Goal: Information Seeking & Learning: Learn about a topic

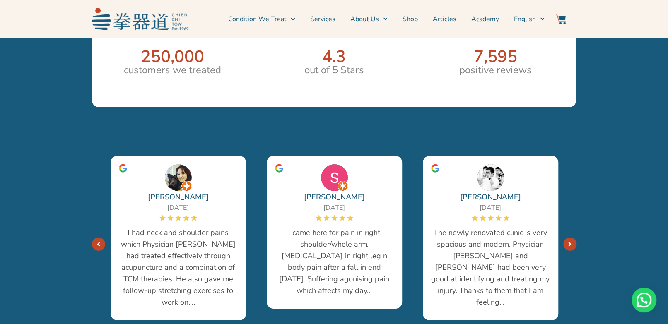
scroll to position [1491, 0]
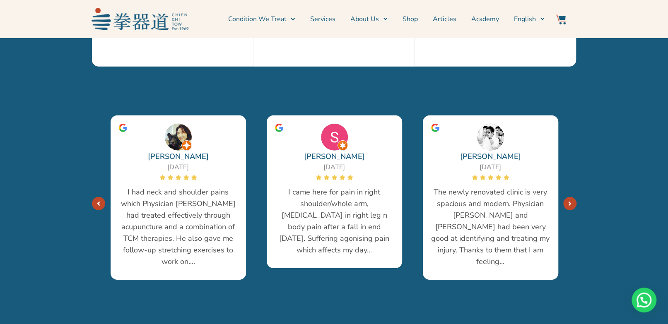
click at [346, 201] on span "I came here for pain in right shoulder/whole arm, [MEDICAL_DATA] in right leg n…" at bounding box center [334, 221] width 119 height 70
click at [345, 219] on span "I came here for pain in right shoulder/whole arm, [MEDICAL_DATA] in right leg n…" at bounding box center [334, 221] width 119 height 70
click at [357, 236] on span "I came here for pain in right shoulder/whole arm, [MEDICAL_DATA] in right leg n…" at bounding box center [334, 221] width 119 height 70
click at [344, 162] on div "[DATE]" at bounding box center [335, 167] width 38 height 10
click at [334, 136] on img at bounding box center [334, 137] width 27 height 27
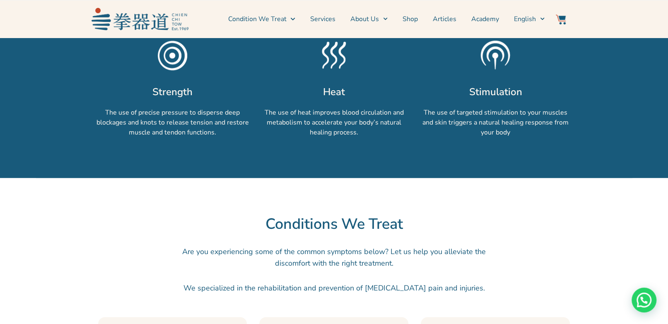
scroll to position [538, 0]
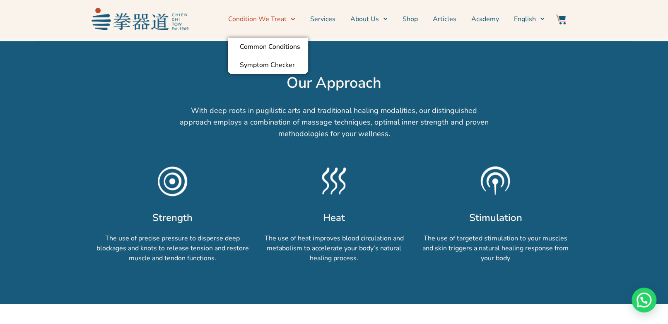
click at [276, 17] on link "Condition We Treat" at bounding box center [261, 19] width 67 height 21
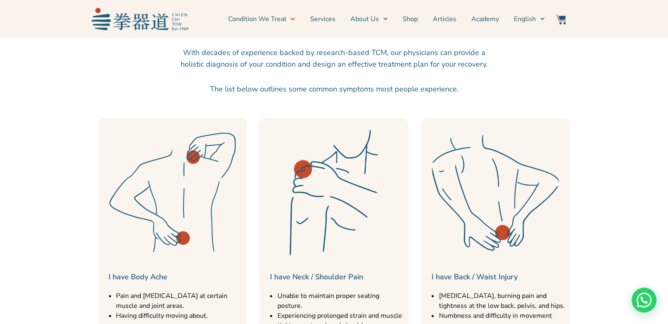
scroll to position [248, 0]
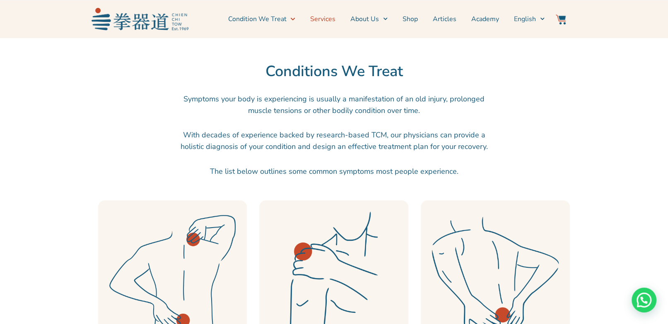
click at [325, 18] on link "Services" at bounding box center [322, 19] width 25 height 21
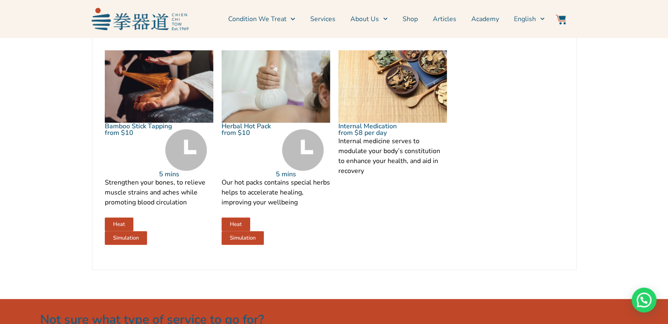
scroll to position [1118, 0]
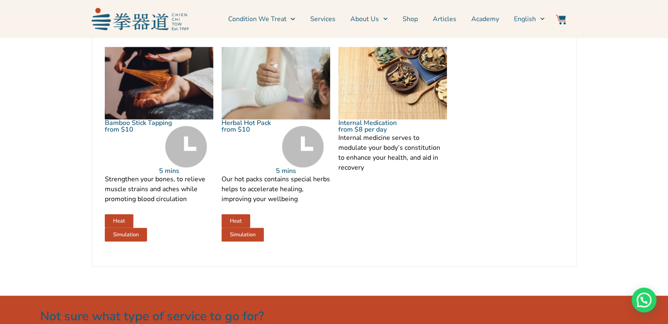
click at [121, 128] on link "Bamboo Stick Tapping" at bounding box center [138, 122] width 67 height 9
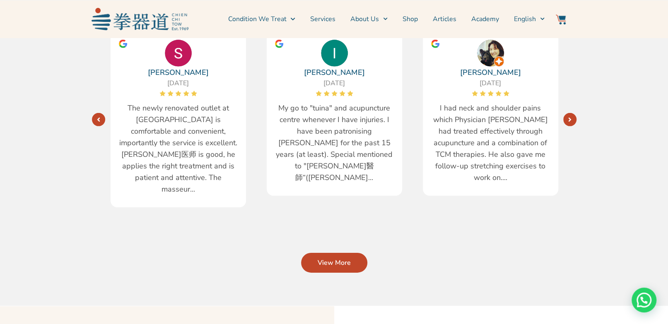
scroll to position [1698, 0]
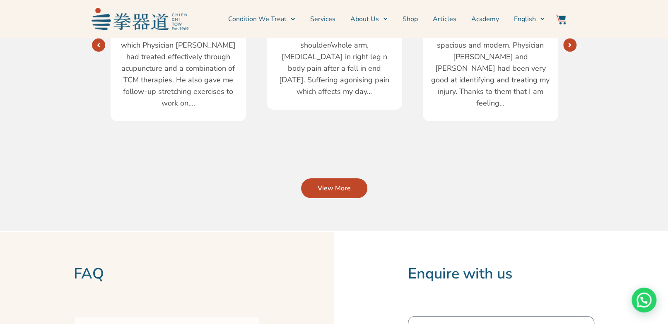
click at [322, 67] on span "I came here for pain in right shoulder/whole arm, sciatica in right leg n body …" at bounding box center [334, 63] width 119 height 70
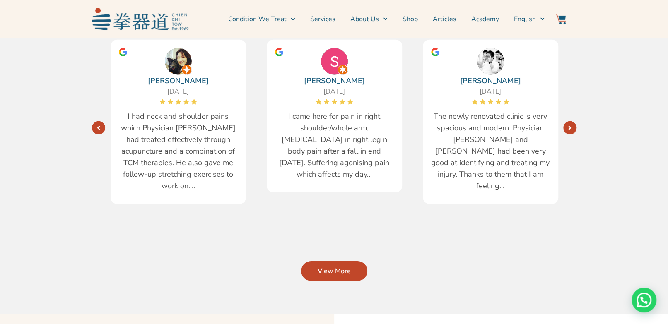
click at [330, 75] on img at bounding box center [334, 61] width 27 height 27
click at [311, 75] on div at bounding box center [334, 61] width 119 height 27
click at [322, 146] on span "I came here for pain in right shoulder/whole arm, sciatica in right leg n body …" at bounding box center [334, 146] width 119 height 70
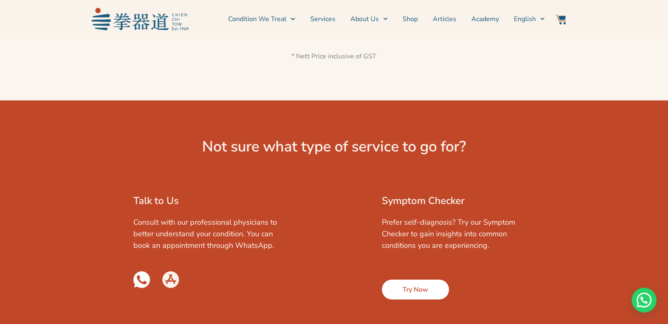
scroll to position [1159, 0]
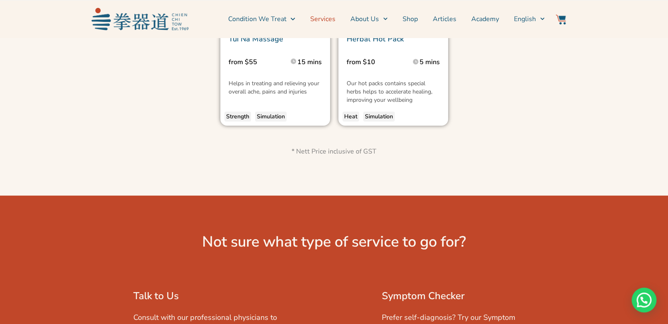
click at [334, 22] on link "Services" at bounding box center [322, 19] width 25 height 21
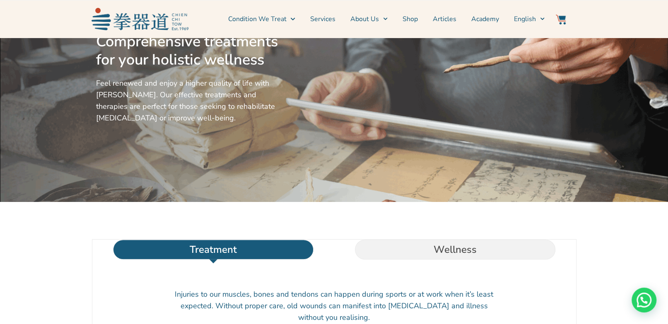
scroll to position [83, 0]
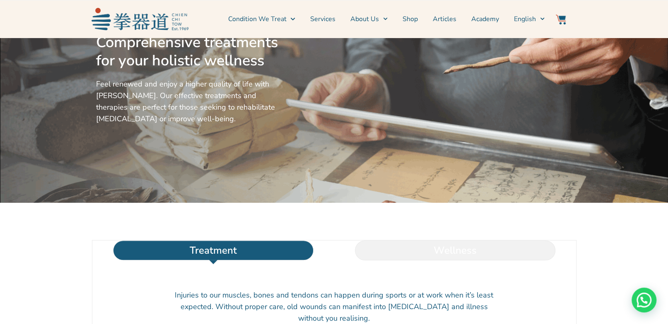
click at [416, 260] on li "Wellness" at bounding box center [455, 251] width 242 height 20
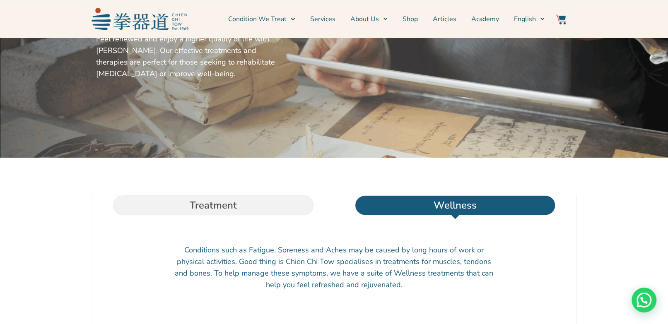
scroll to position [0, 0]
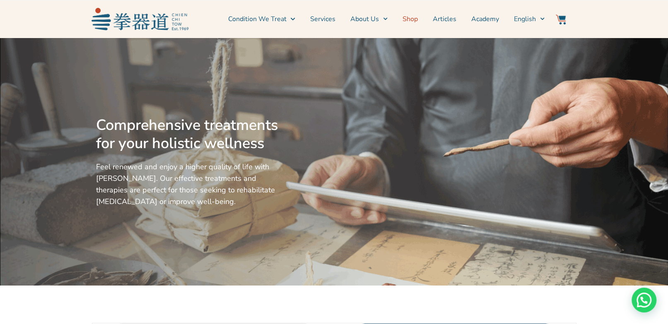
click at [412, 15] on link "Shop" at bounding box center [409, 19] width 15 height 21
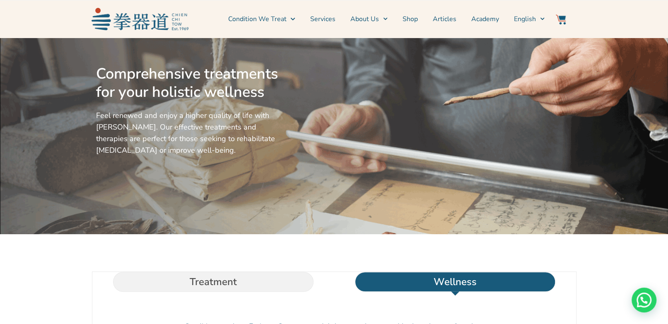
scroll to position [203, 0]
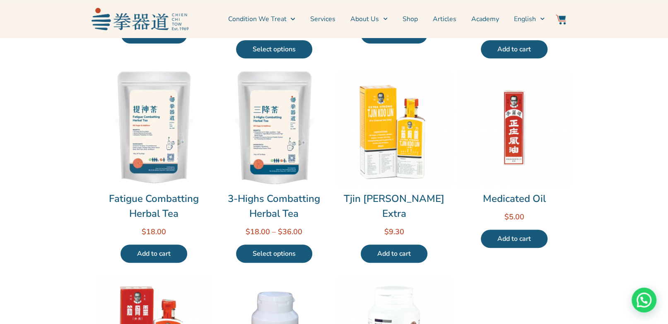
scroll to position [41, 0]
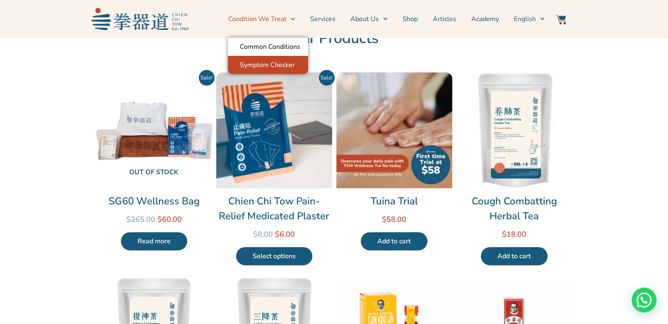
click at [239, 67] on link "Symptom Checker" at bounding box center [268, 65] width 80 height 18
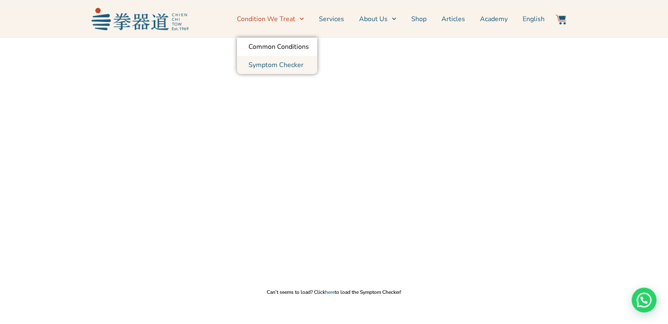
click at [274, 12] on link "Condition We Treat" at bounding box center [270, 19] width 67 height 21
click at [263, 65] on link "Symptom Checker" at bounding box center [277, 65] width 80 height 18
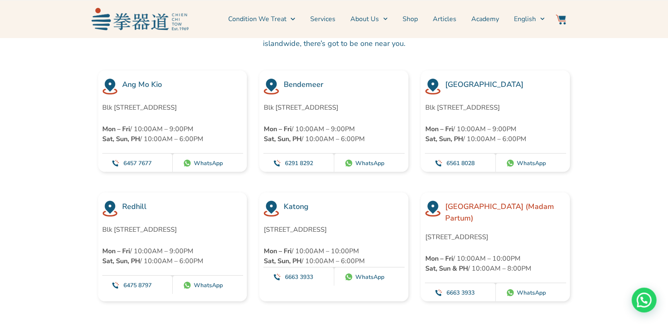
scroll to position [2140, 0]
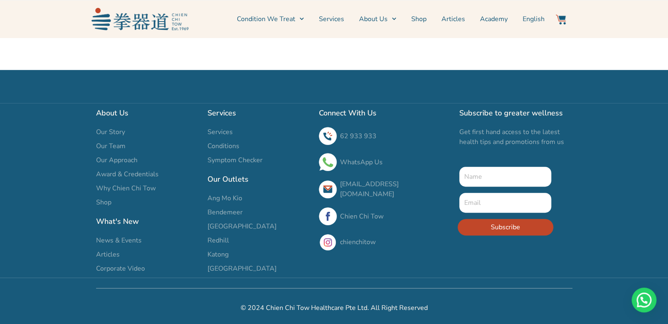
scroll to position [267, 0]
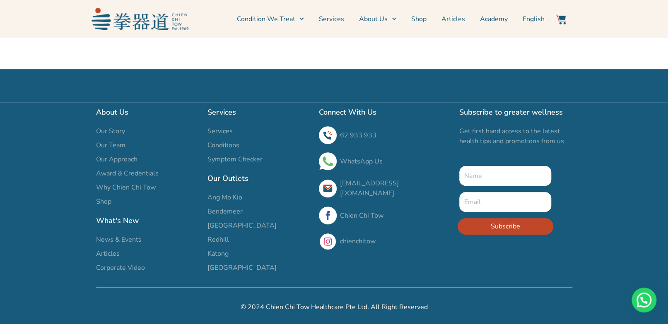
click at [232, 154] on span "Symptom Checker" at bounding box center [234, 159] width 55 height 10
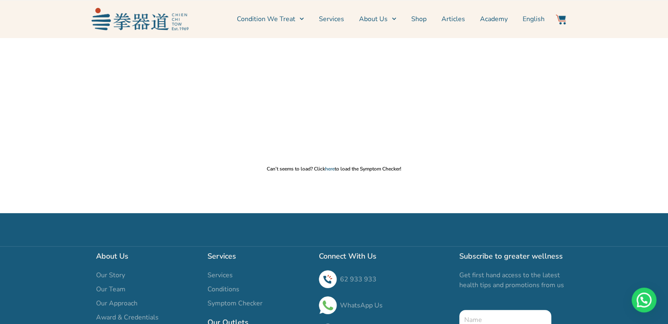
scroll to position [53, 0]
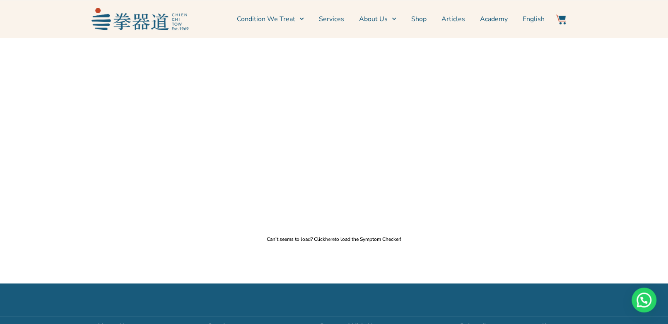
click at [325, 239] on link "here" at bounding box center [330, 239] width 10 height 7
